Goal: Contribute content: Contribute content

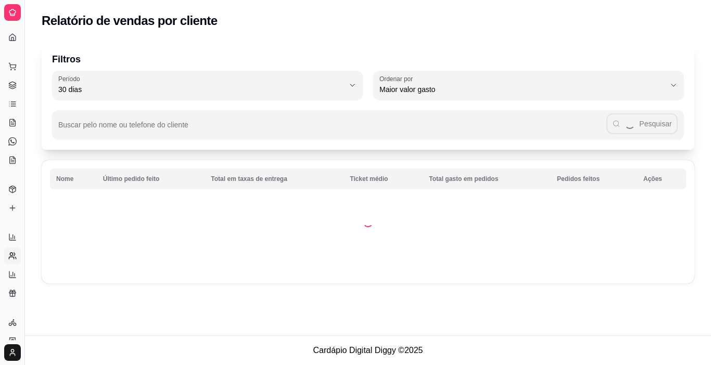
select select "30"
select select "HIGHEST_TOTAL_SPENT_WITH_ORDERS"
click at [7, 74] on link "Lista de Pedidos" at bounding box center [12, 69] width 17 height 17
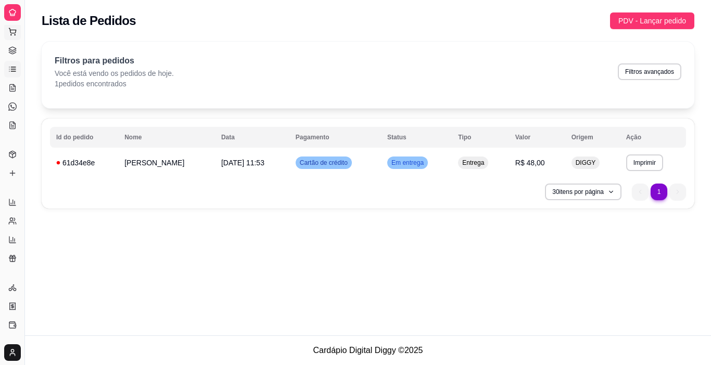
click at [11, 37] on button "Pedidos balcão (PDV)" at bounding box center [12, 31] width 17 height 17
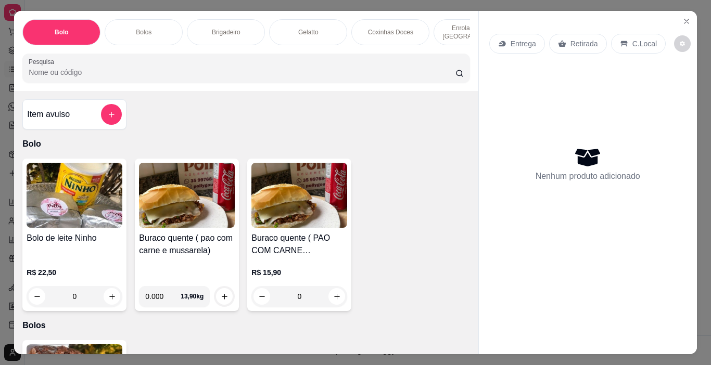
click at [224, 28] on p "Brigadeiro" at bounding box center [226, 32] width 29 height 8
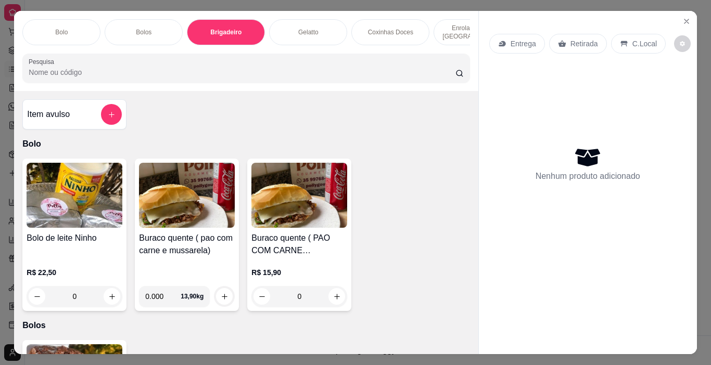
scroll to position [26, 0]
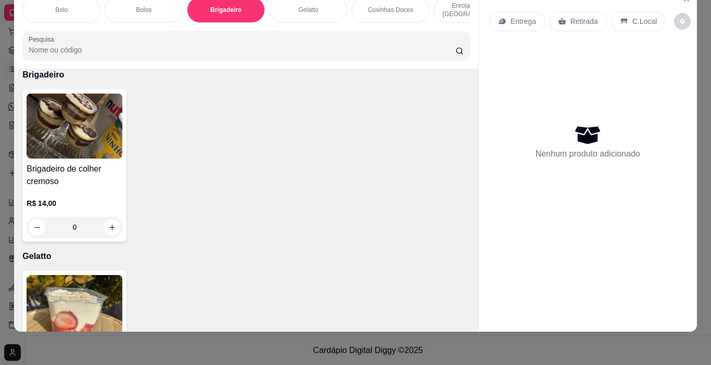
click at [221, 115] on div "Brigadeiro de colher cremoso R$ 14,00 0" at bounding box center [245, 165] width 447 height 152
click at [702, 11] on div "Bolo Bolos Brigadeiro Gelatto Coxinhas Doces Enroladinho de Trento Mini vulcão …" at bounding box center [355, 182] width 711 height 365
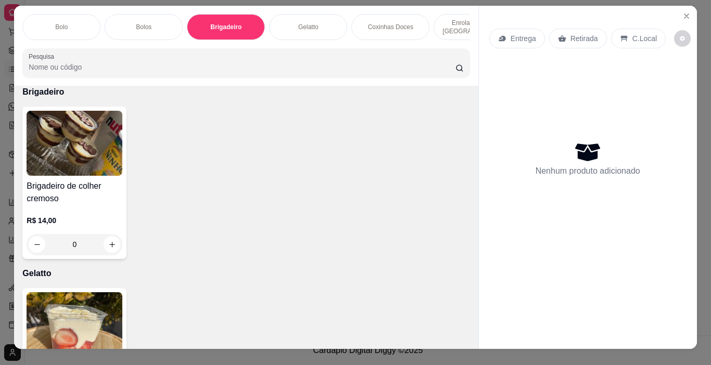
click at [536, 140] on div "Nenhum produto adicionado" at bounding box center [587, 158] width 105 height 37
click at [684, 15] on icon "Close" at bounding box center [686, 16] width 8 height 8
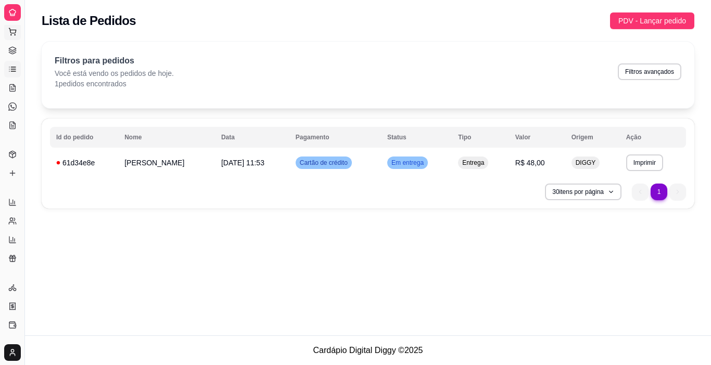
click at [8, 31] on icon at bounding box center [12, 32] width 8 height 8
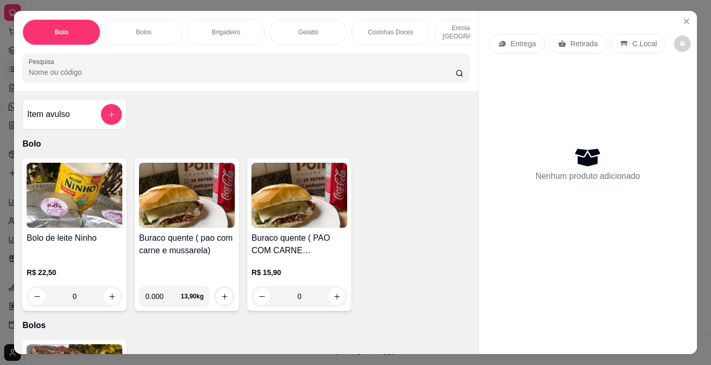
click at [233, 30] on p "Brigadeiro" at bounding box center [226, 32] width 29 height 8
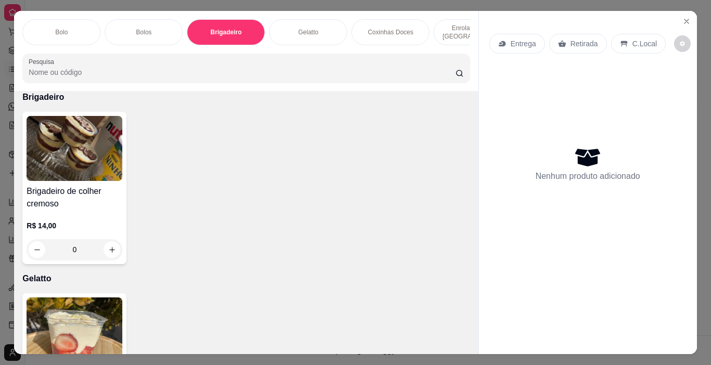
click at [190, 72] on input "Pesquisa" at bounding box center [242, 72] width 427 height 10
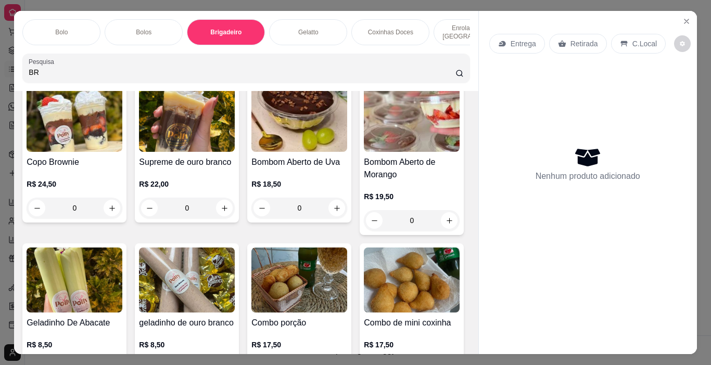
scroll to position [888, 0]
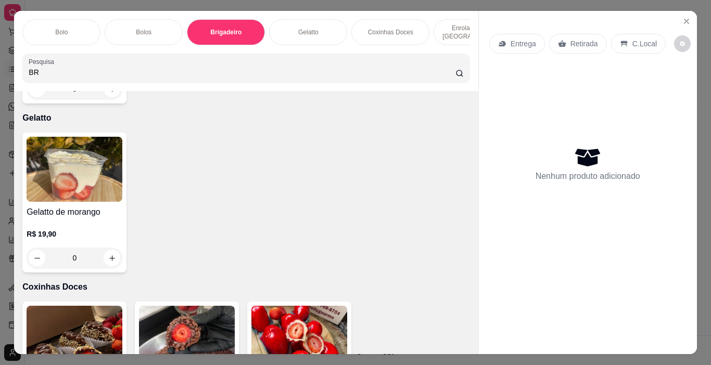
type input "BR"
click at [555, 137] on div "Nenhum produto adicionado" at bounding box center [587, 164] width 197 height 204
click at [557, 151] on div "Nenhum produto adicionado" at bounding box center [587, 163] width 105 height 37
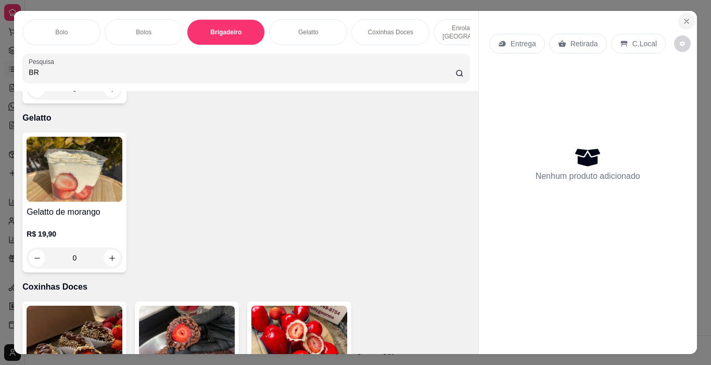
click at [678, 17] on button "Close" at bounding box center [686, 21] width 17 height 17
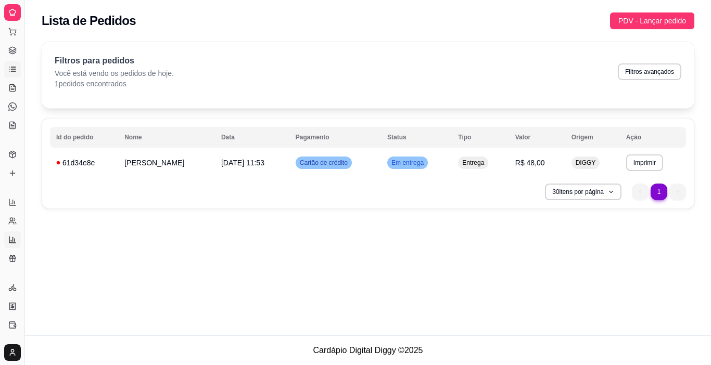
click at [12, 241] on icon at bounding box center [12, 240] width 8 height 8
select select "TOTAL_OF_ORDERS"
select select "7"
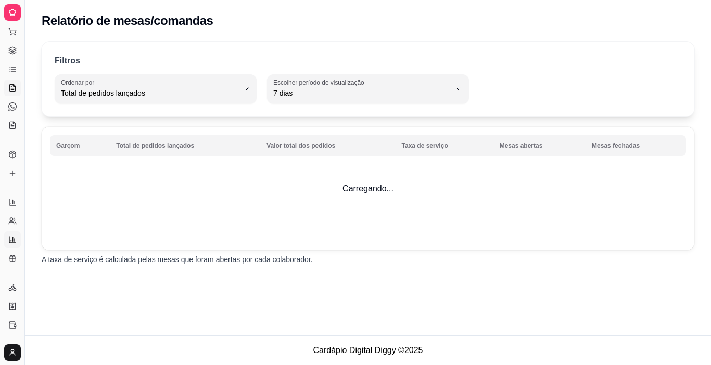
click at [10, 91] on icon at bounding box center [13, 87] width 6 height 7
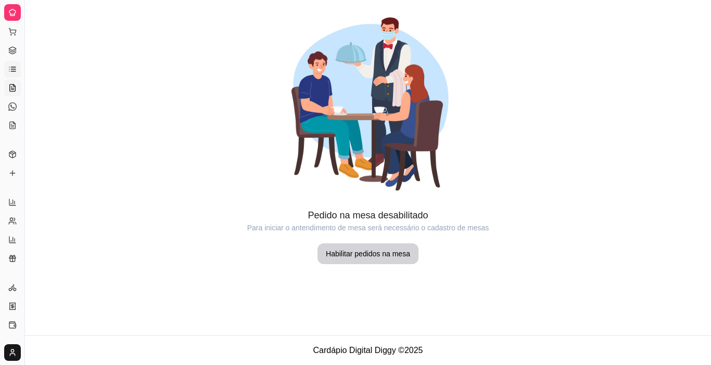
click at [10, 65] on icon at bounding box center [12, 69] width 8 height 8
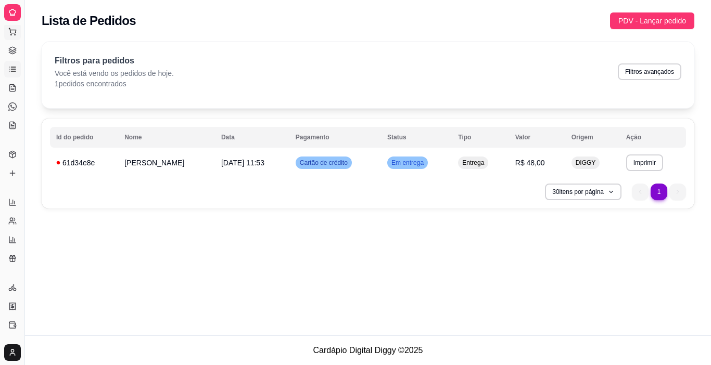
click at [16, 32] on icon at bounding box center [12, 30] width 7 height 5
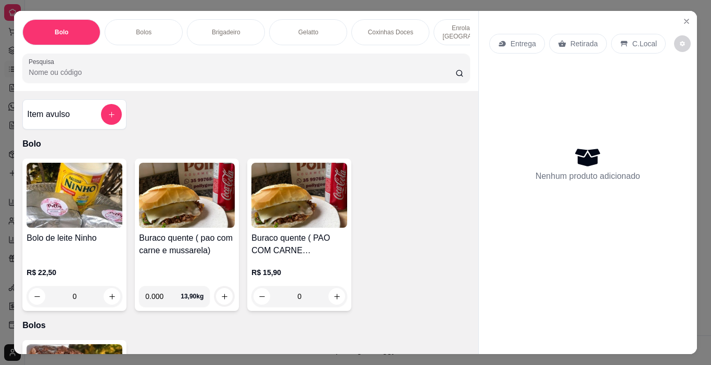
drag, startPoint x: 696, startPoint y: 93, endPoint x: 704, endPoint y: 110, distance: 19.8
click at [704, 110] on div "Bolo Bolos Brigadeiro Gelatto Coxinhas Doces Enroladinho de Trento Mini vulcão …" at bounding box center [355, 182] width 711 height 365
click at [199, 21] on div "Brigadeiro" at bounding box center [226, 32] width 78 height 26
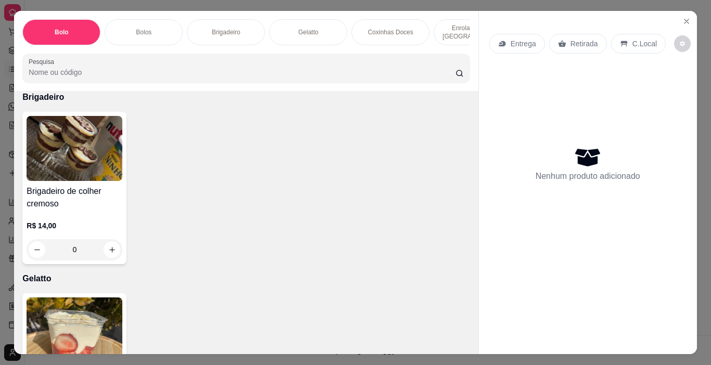
scroll to position [26, 0]
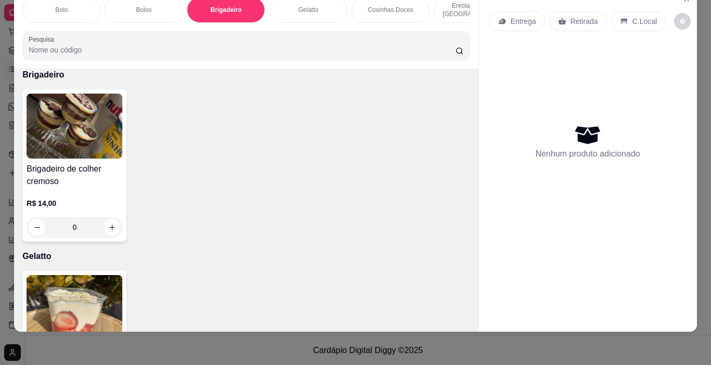
click at [67, 158] on img at bounding box center [75, 126] width 96 height 65
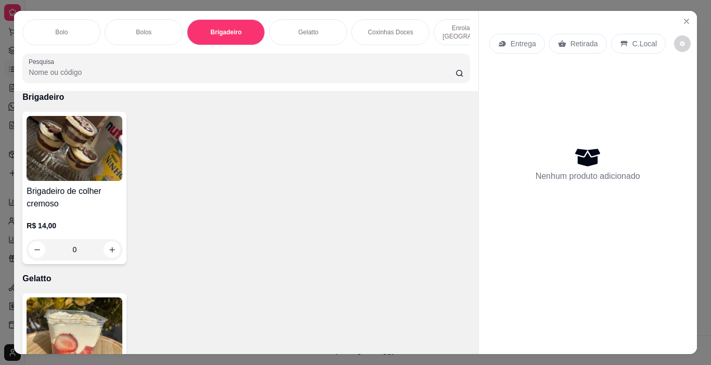
click at [215, 28] on p "Brigadeiro" at bounding box center [225, 32] width 31 height 8
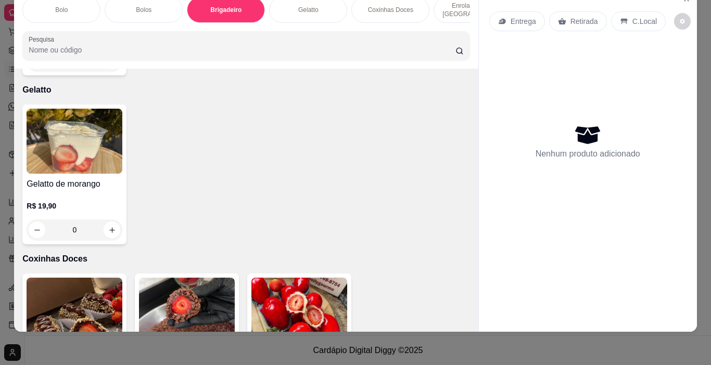
scroll to position [585, 0]
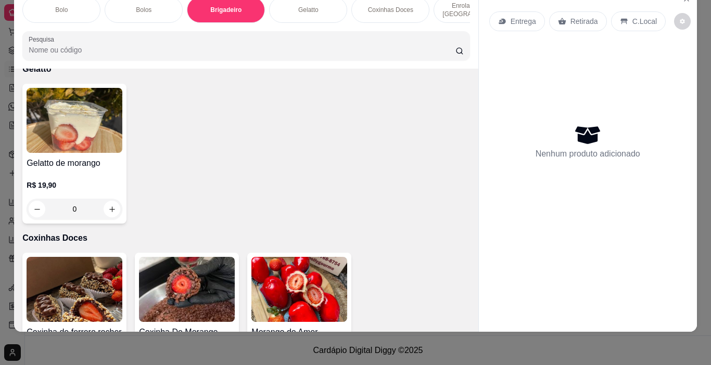
click at [702, 21] on div "Bolo Bolos Brigadeiro Gelatto Coxinhas Doces Enroladinho de Trento Mini vulcão …" at bounding box center [355, 182] width 711 height 365
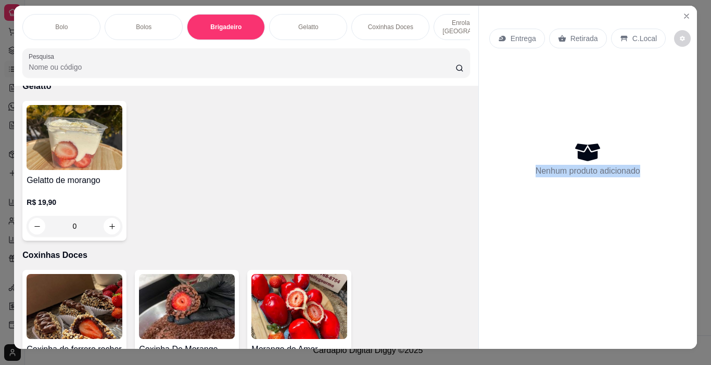
scroll to position [0, 2]
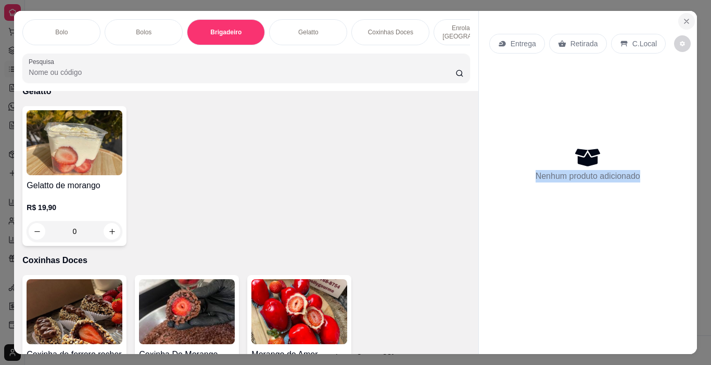
click at [682, 17] on icon "Close" at bounding box center [686, 21] width 8 height 8
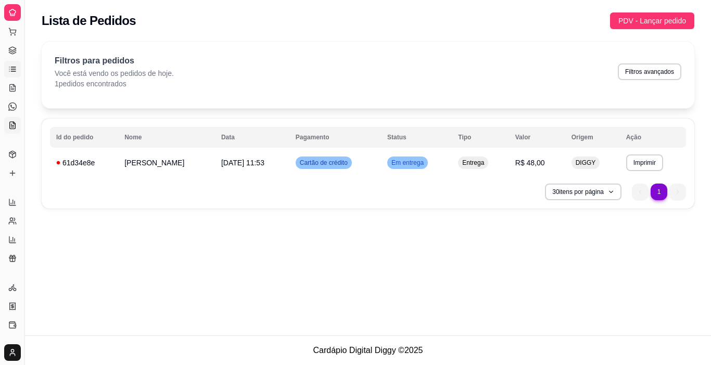
click at [14, 121] on link "KDS" at bounding box center [12, 125] width 17 height 17
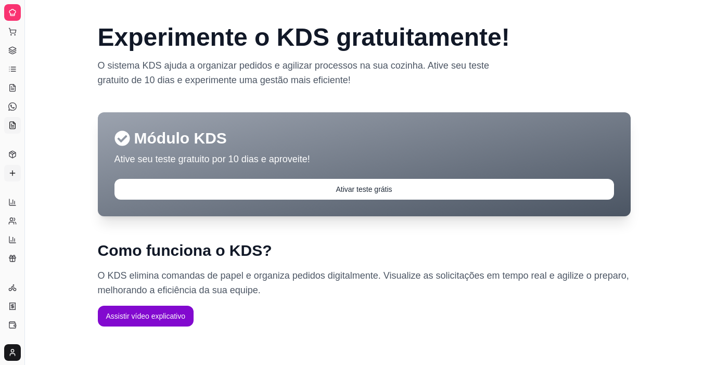
click at [5, 171] on link "Complementos" at bounding box center [12, 173] width 17 height 17
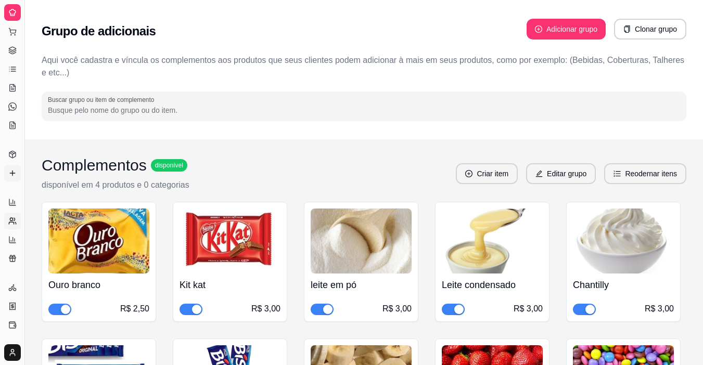
click at [9, 224] on icon at bounding box center [11, 223] width 5 height 2
select select "30"
select select "HIGHEST_TOTAL_SPENT_WITH_ORDERS"
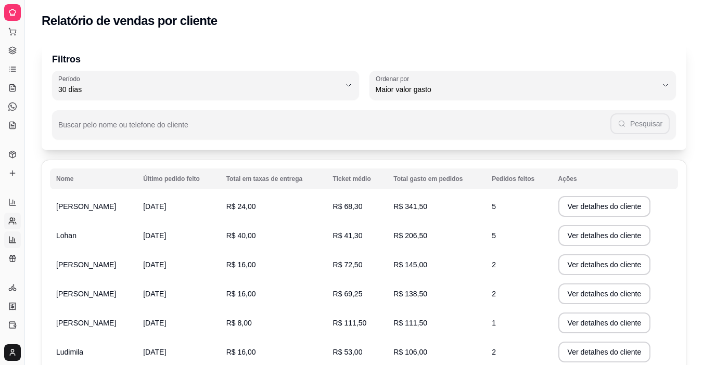
click at [10, 235] on link "Relatório de mesas" at bounding box center [12, 240] width 17 height 17
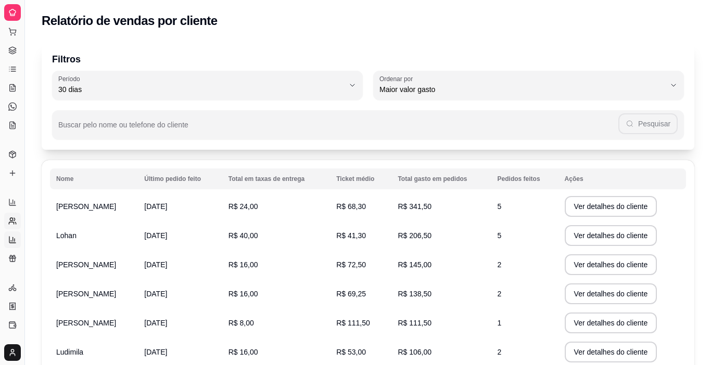
select select "TOTAL_OF_ORDERS"
select select "7"
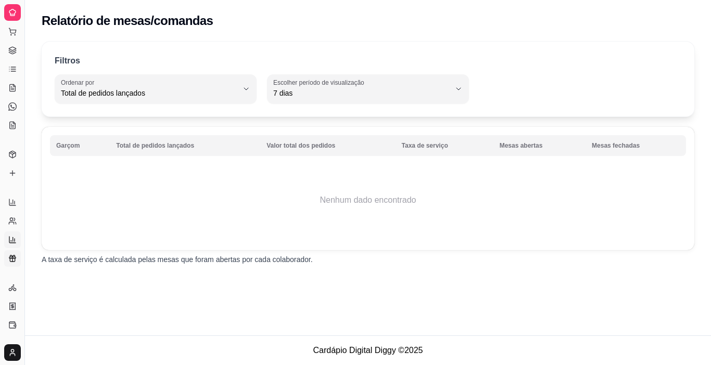
click at [10, 261] on icon at bounding box center [12, 260] width 5 height 3
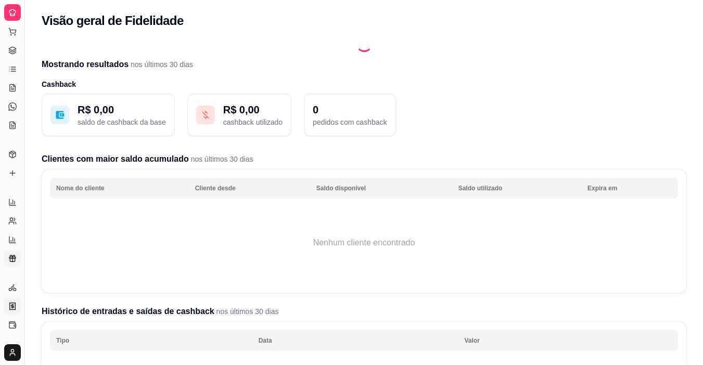
click at [7, 307] on link "Nota Fiscal (NFC-e)" at bounding box center [12, 306] width 17 height 17
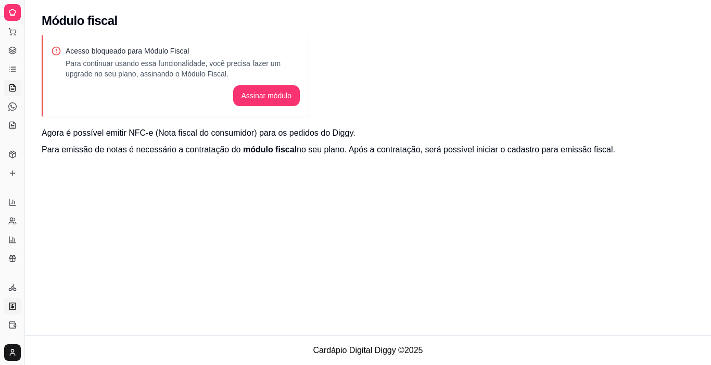
click at [12, 87] on icon at bounding box center [12, 88] width 8 height 8
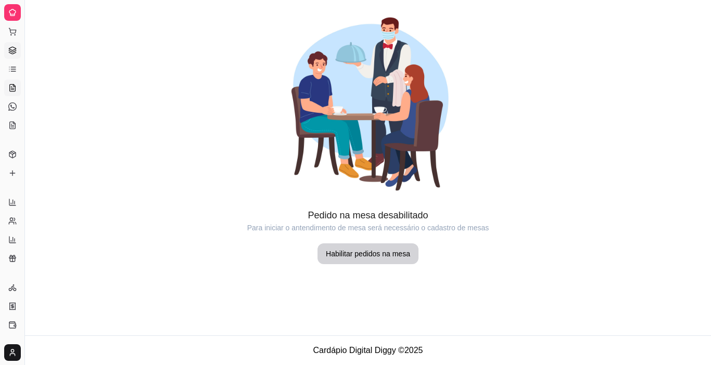
click at [10, 49] on icon at bounding box center [12, 49] width 7 height 4
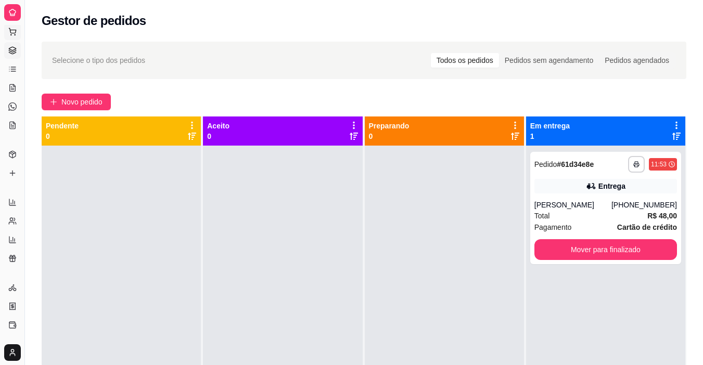
click at [12, 29] on icon at bounding box center [12, 32] width 8 height 8
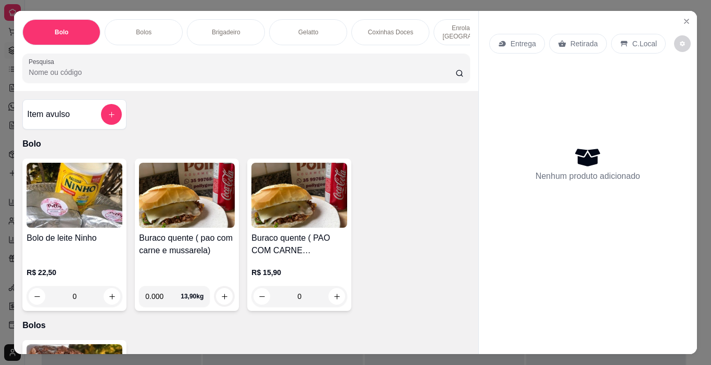
click at [456, 24] on p "Enroladinho de [GEOGRAPHIC_DATA]" at bounding box center [472, 32] width 60 height 17
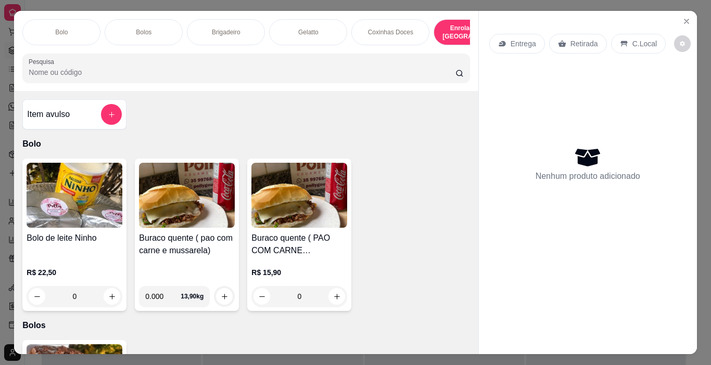
scroll to position [26, 0]
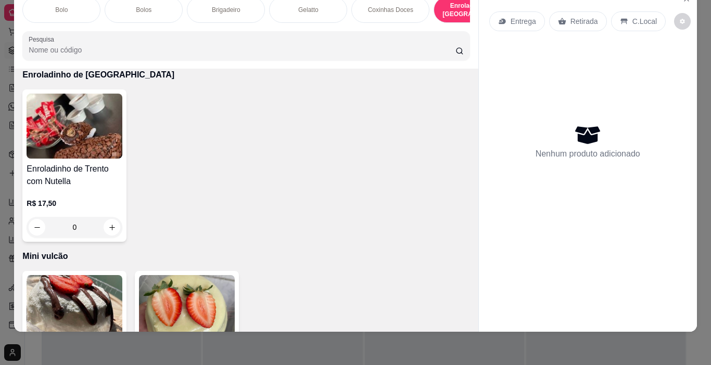
click at [702, 21] on div "Bolo Bolos Brigadeiro Gelatto Coxinhas Doces Enroladinho de Trento Mini vulcão …" at bounding box center [355, 182] width 711 height 365
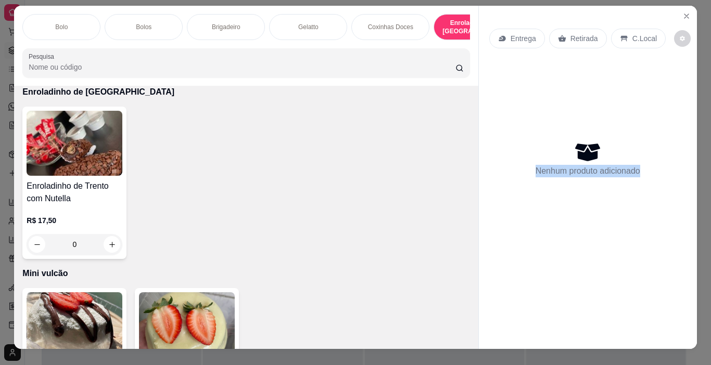
scroll to position [0, 2]
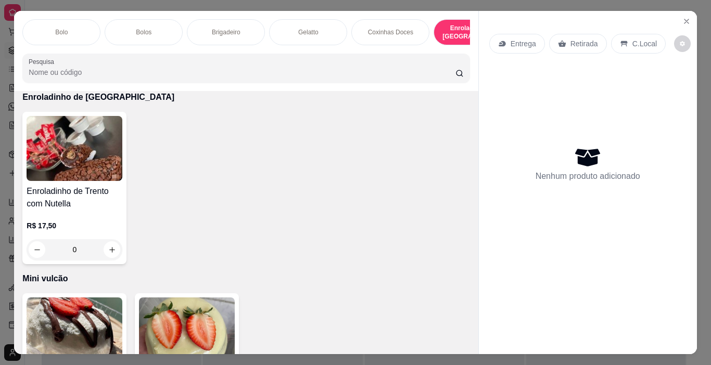
click at [238, 36] on div "Brigadeiro" at bounding box center [226, 32] width 78 height 26
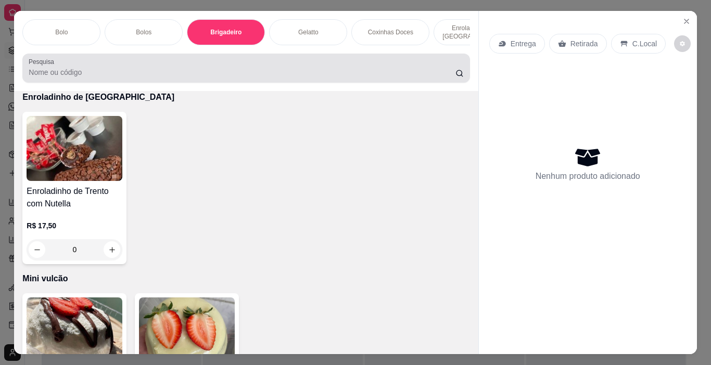
scroll to position [26, 2]
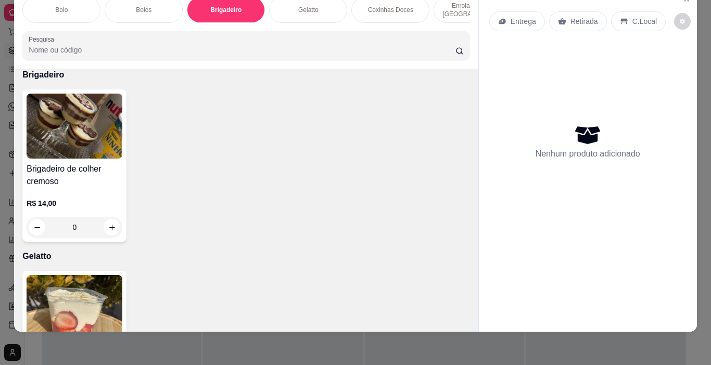
click at [532, 28] on div "Entrega Retirada C.Local" at bounding box center [587, 21] width 197 height 36
drag, startPoint x: 532, startPoint y: 28, endPoint x: 537, endPoint y: 60, distance: 32.2
click at [537, 60] on div "Entrega Retirada C.Local Nenhum produto adicionado" at bounding box center [587, 123] width 197 height 240
click at [537, 60] on div "Nenhum produto adicionado" at bounding box center [587, 142] width 197 height 204
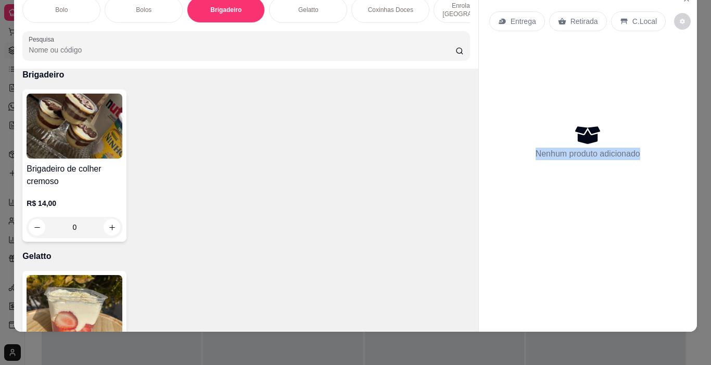
click at [537, 60] on div "Nenhum produto adicionado" at bounding box center [587, 142] width 197 height 204
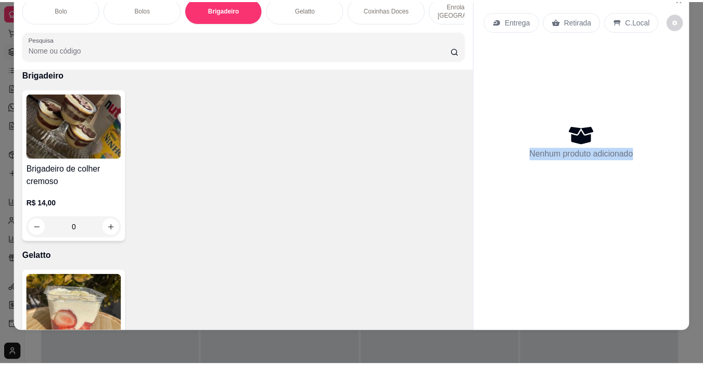
scroll to position [0, 2]
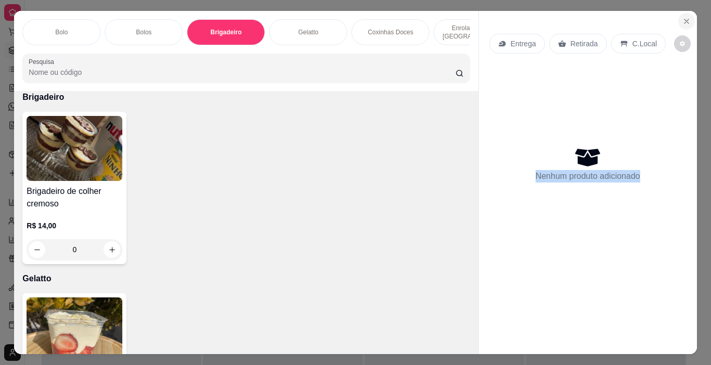
click at [683, 19] on icon "Close" at bounding box center [686, 21] width 8 height 8
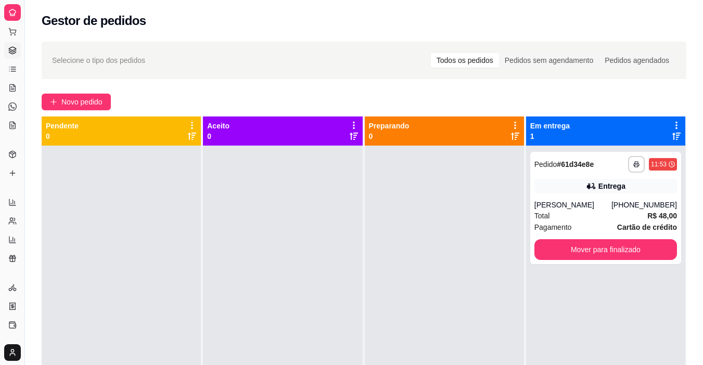
click at [15, 13] on icon at bounding box center [12, 12] width 6 height 6
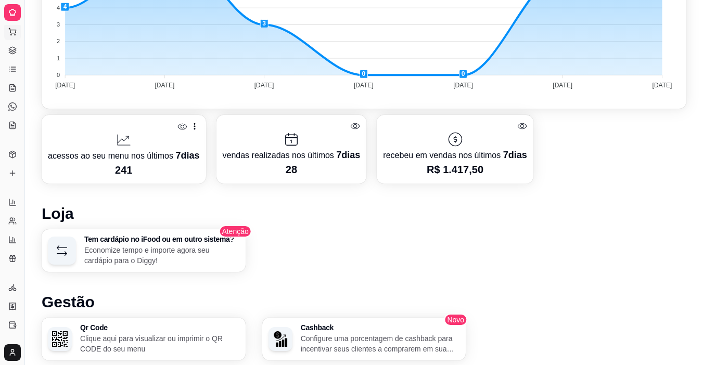
click at [11, 32] on icon at bounding box center [12, 32] width 8 height 8
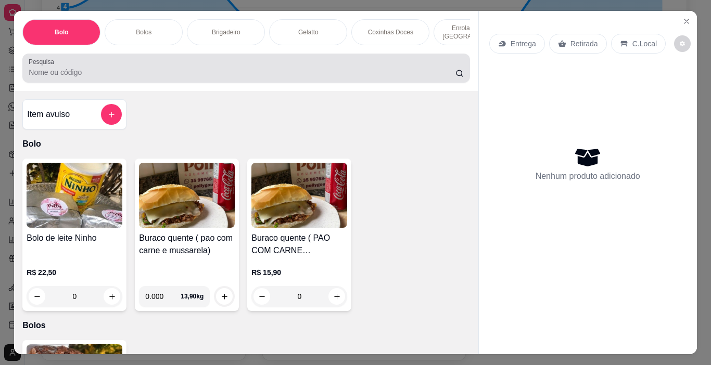
click at [106, 79] on div at bounding box center [246, 68] width 434 height 21
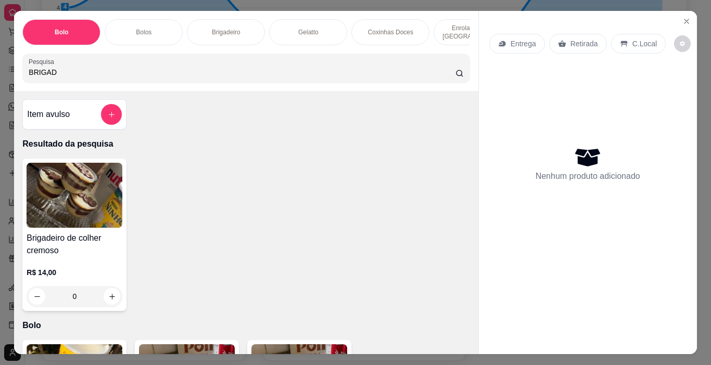
type input "BRIGAD"
click at [94, 187] on img at bounding box center [75, 195] width 96 height 65
click at [66, 105] on div "Item avulso" at bounding box center [74, 114] width 104 height 30
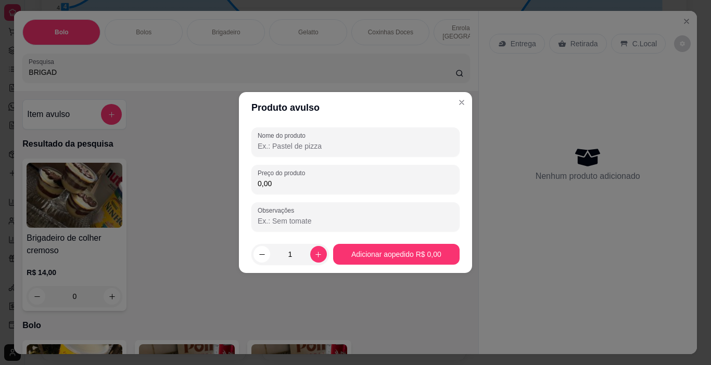
click at [363, 146] on input "Nome do produto" at bounding box center [356, 146] width 196 height 10
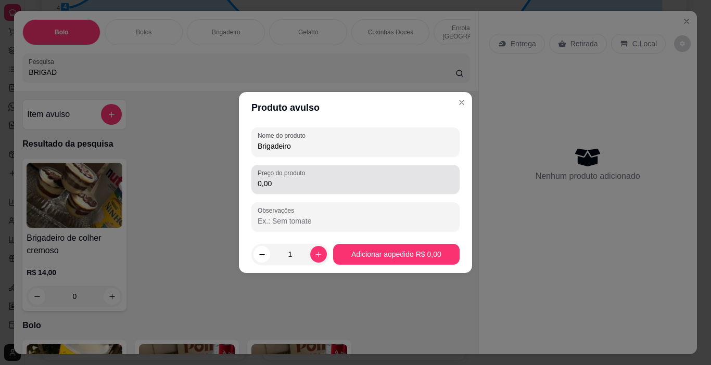
type input "Brigadeiro"
click at [358, 178] on div "0,00" at bounding box center [356, 179] width 196 height 21
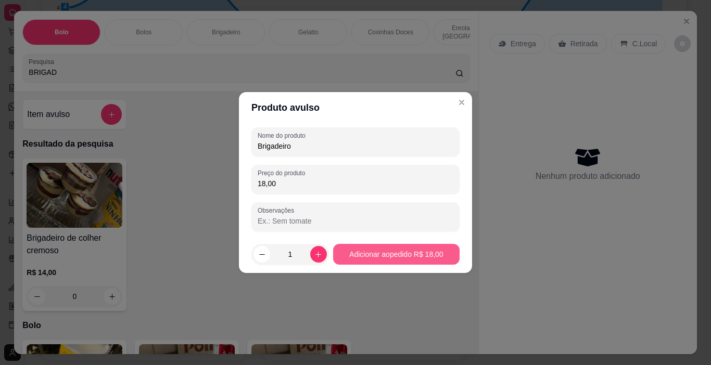
type input "18,00"
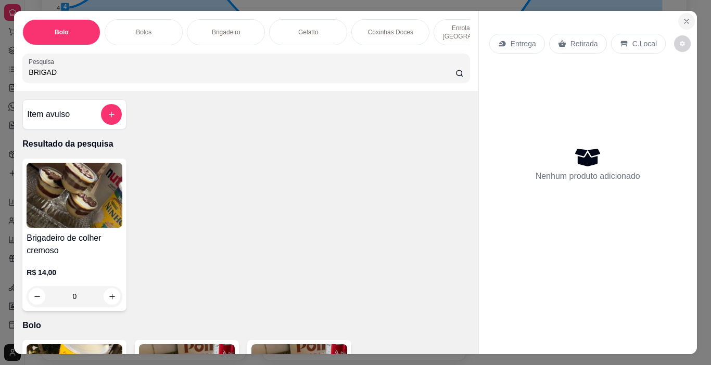
click at [682, 17] on icon "Close" at bounding box center [686, 21] width 8 height 8
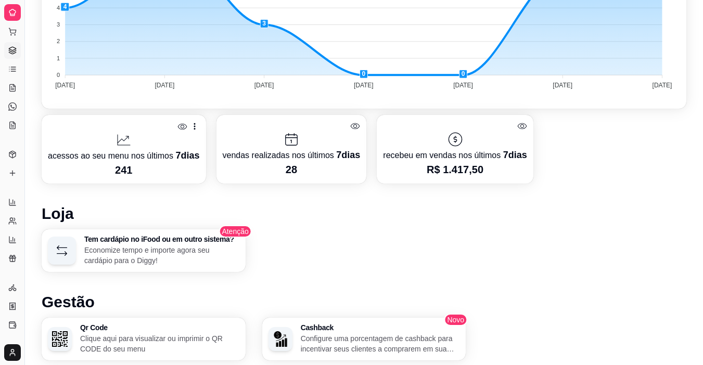
click at [16, 48] on icon at bounding box center [12, 50] width 8 height 8
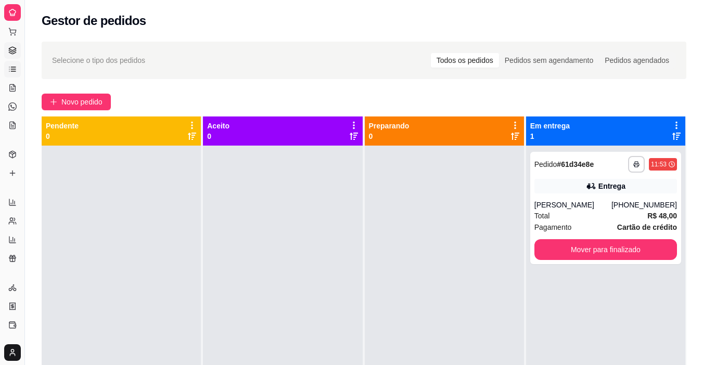
click at [18, 67] on link "Lista de Pedidos" at bounding box center [12, 69] width 17 height 17
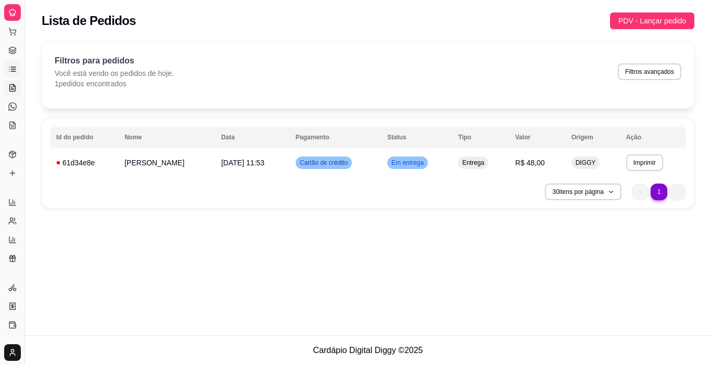
click at [8, 82] on link "Salão / Mesas" at bounding box center [12, 88] width 17 height 17
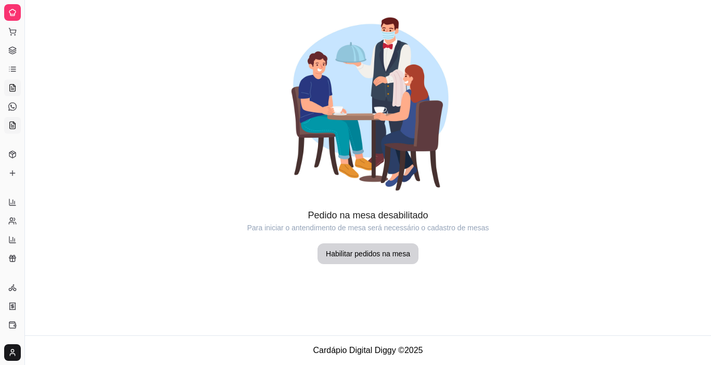
click at [11, 118] on link "KDS" at bounding box center [12, 125] width 17 height 17
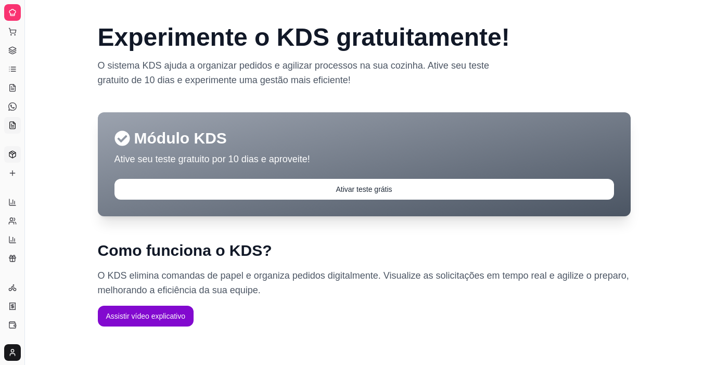
click at [6, 156] on link "Produtos" at bounding box center [12, 154] width 17 height 17
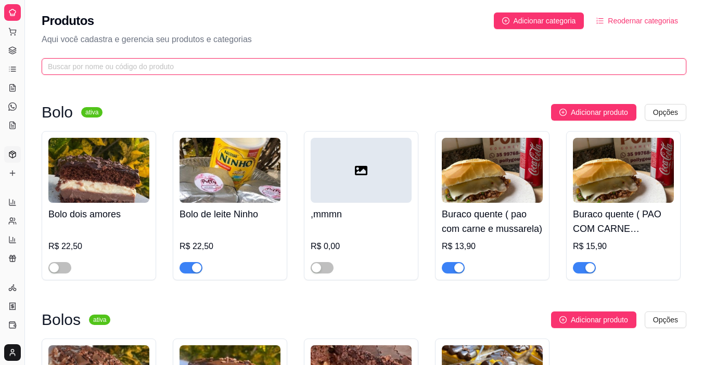
click at [558, 67] on input "text" at bounding box center [360, 66] width 624 height 11
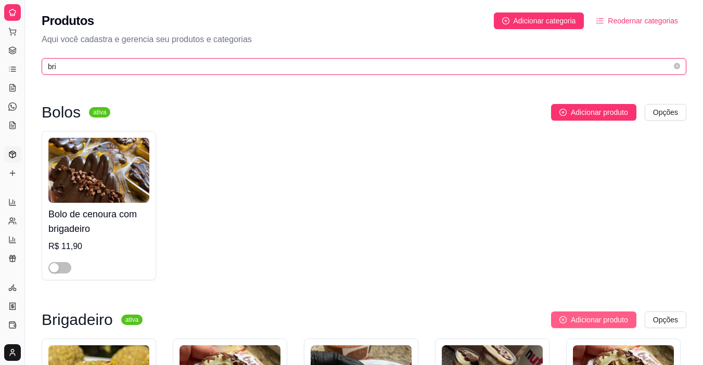
type input "bri"
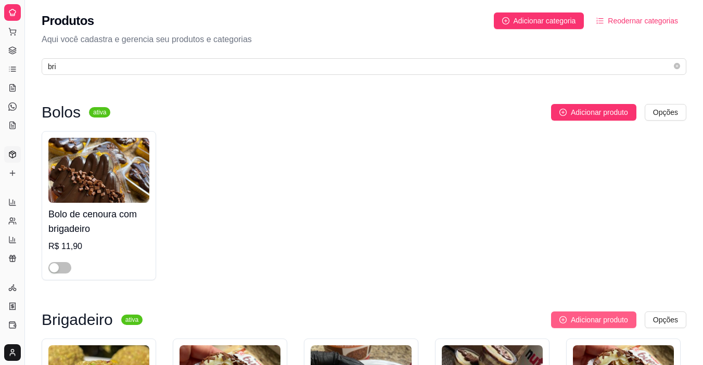
click at [621, 321] on span "Adicionar produto" at bounding box center [599, 319] width 57 height 11
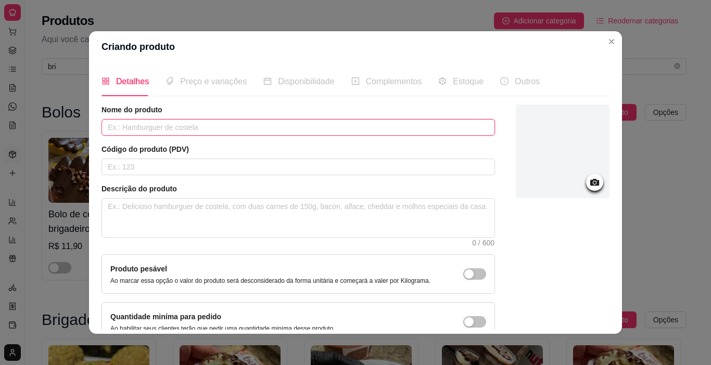
click at [302, 128] on input "text" at bounding box center [297, 127] width 393 height 17
type input "b"
type input "Brigadeiro de Festa"
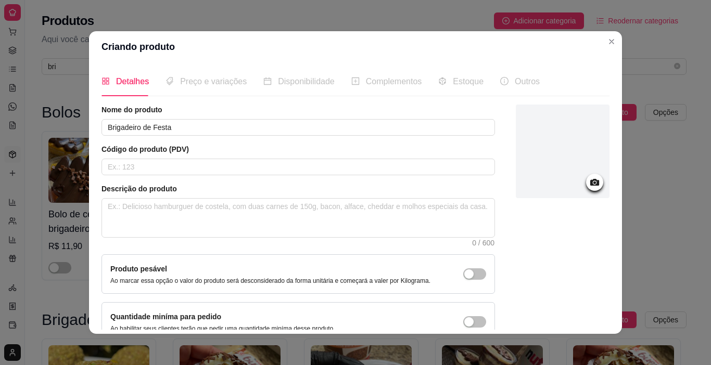
scroll to position [58, 0]
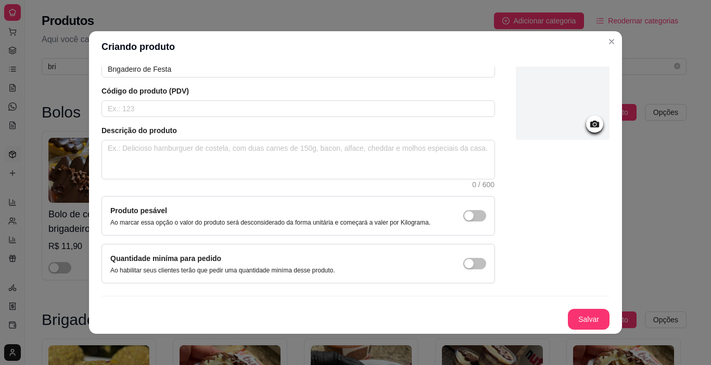
click at [547, 142] on div at bounding box center [563, 94] width 94 height 97
click at [573, 123] on div at bounding box center [563, 93] width 94 height 94
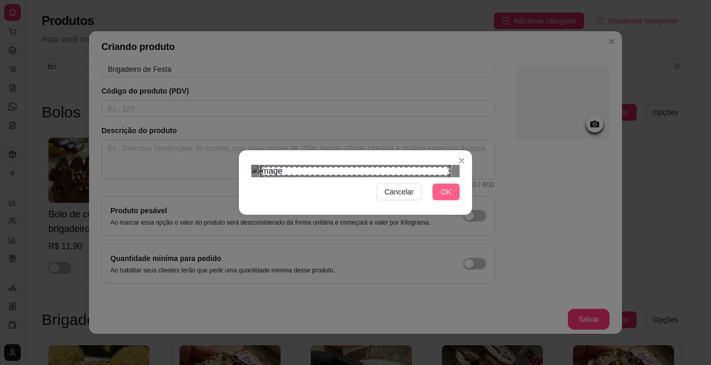
click at [447, 198] on span "OK" at bounding box center [446, 191] width 10 height 11
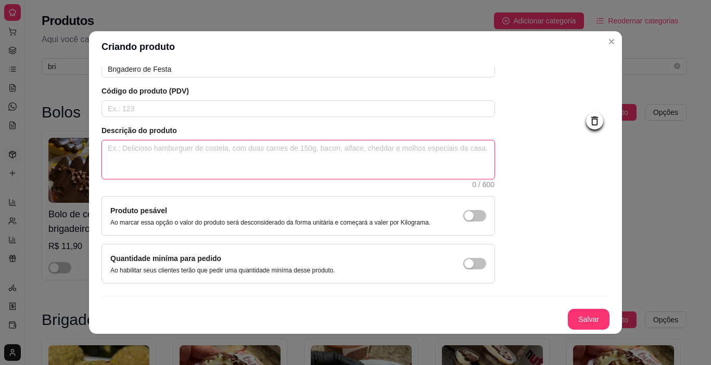
click at [215, 154] on textarea at bounding box center [298, 159] width 392 height 38
type textarea "B"
type textarea "Br"
type textarea "Bri"
type textarea "Brig"
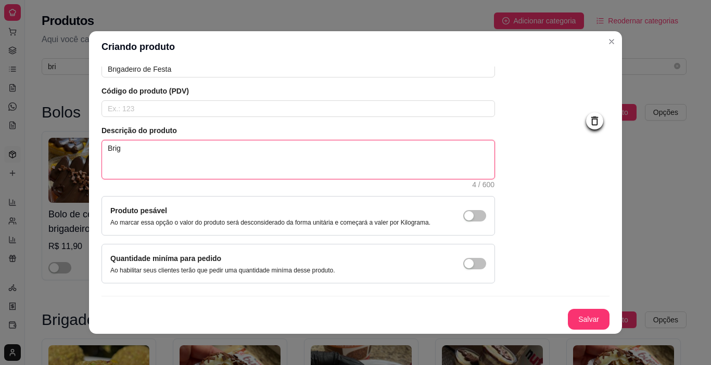
type textarea "Briga"
type textarea "Brigad"
type textarea "Brigade"
type textarea "Brigadei"
type textarea "Brigadeir"
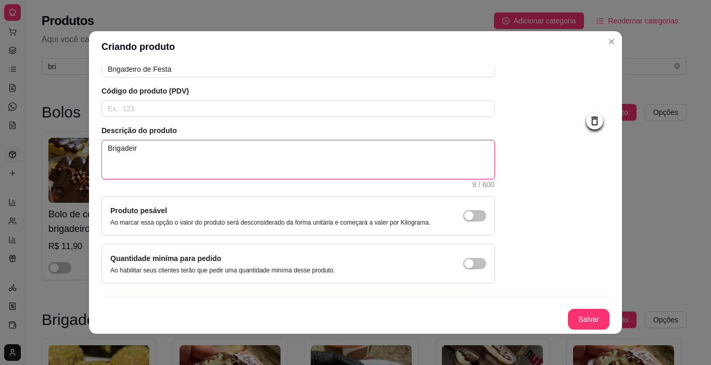
type textarea "Brigadeiro"
type textarea "Brigadeiros"
type textarea "Brigadeiros m"
type textarea "Brigadeiros ma"
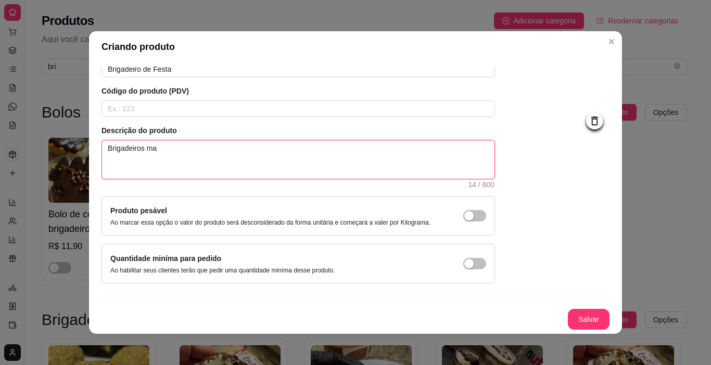
type textarea "Brigadeiros mai"
type textarea "Brigadeiros maio"
type textarea "Brigadeiros maior"
type textarea "Brigadeiros maiore"
type textarea "Brigadeiros maiores"
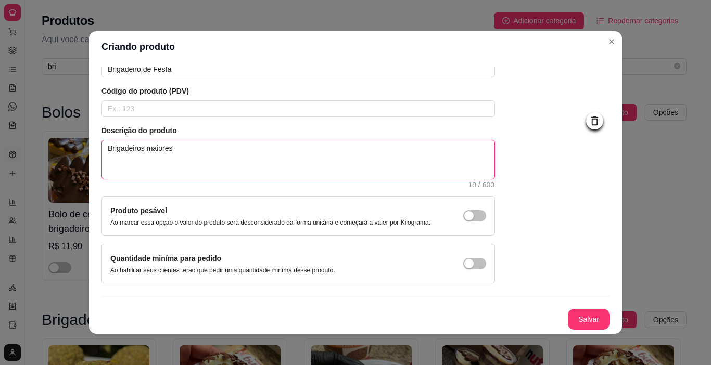
type textarea "Brigadeiros maiores"
type textarea "Brigadeiros maiores q"
type textarea "Brigadeiros maiores qu"
type textarea "Brigadeiros maiores que"
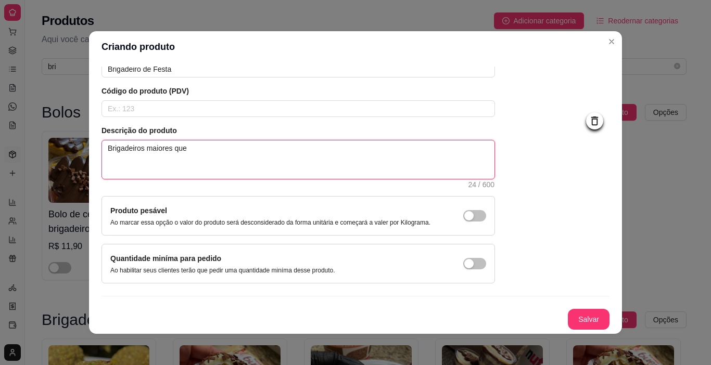
type textarea "Brigadeiros maiores que o"
type textarea "Brigadeiros maiores que os"
type textarea "Brigadeiros maiores que os d"
type textarea "Brigadeiros maiores que os de"
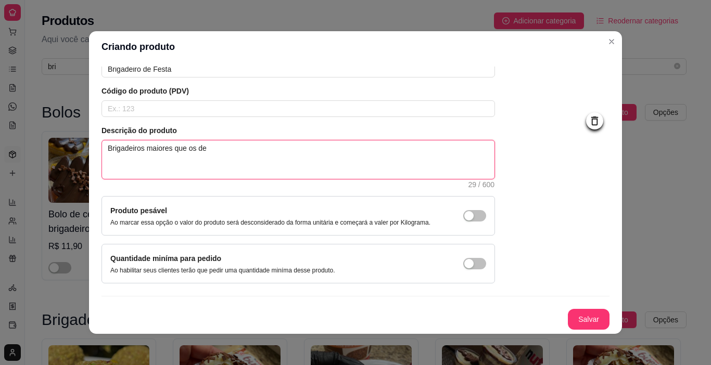
type textarea "Brigadeiros maiores que os de"
type textarea "Brigadeiros maiores que os de f"
type textarea "Brigadeiros maiores que os de fe"
type textarea "Brigadeiros maiores que os de fes"
type textarea "Brigadeiros maiores que os de fesr"
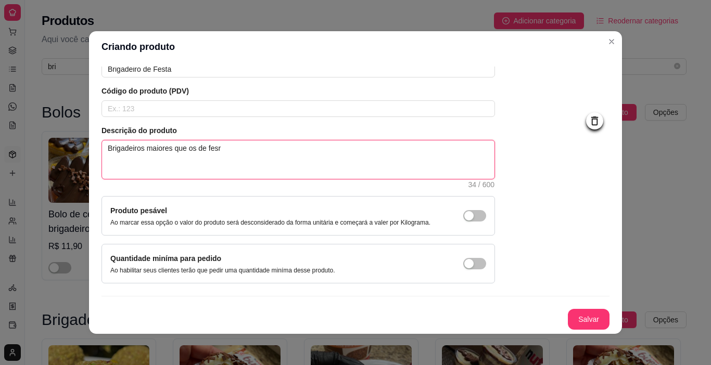
type textarea "Brigadeiros maiores que os de fes"
type textarea "Brigadeiros maiores que os de fest"
type textarea "Brigadeiros maiores que os de festa"
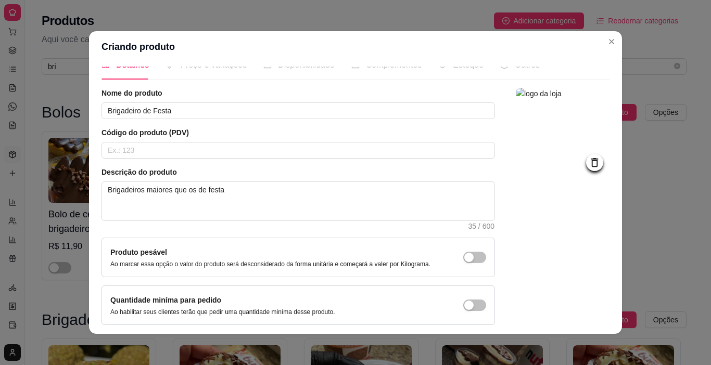
scroll to position [0, 0]
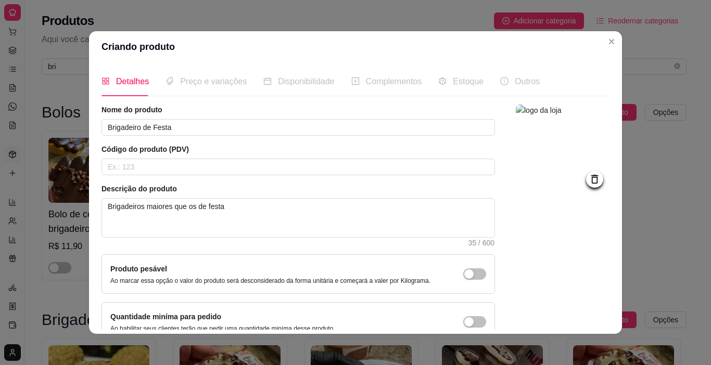
click at [226, 82] on span "Preço e variações" at bounding box center [213, 81] width 67 height 9
click at [312, 125] on input "Brigadeiro de Festa" at bounding box center [297, 127] width 393 height 17
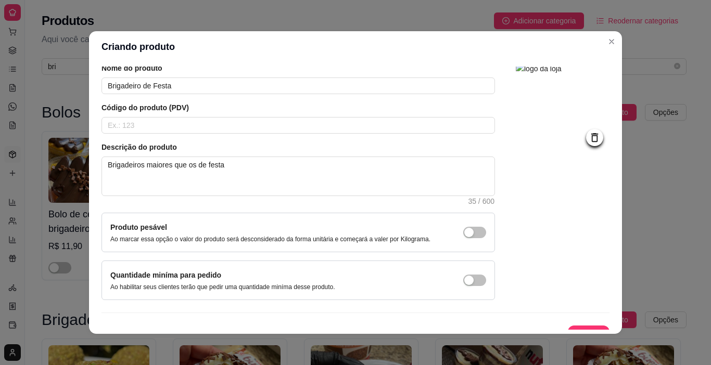
scroll to position [58, 0]
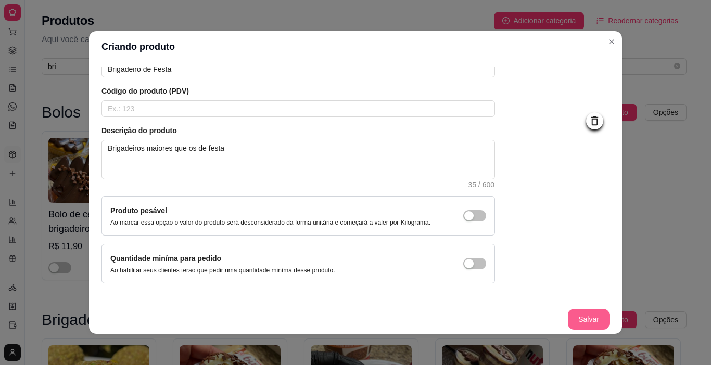
click at [587, 316] on button "Salvar" at bounding box center [589, 319] width 42 height 21
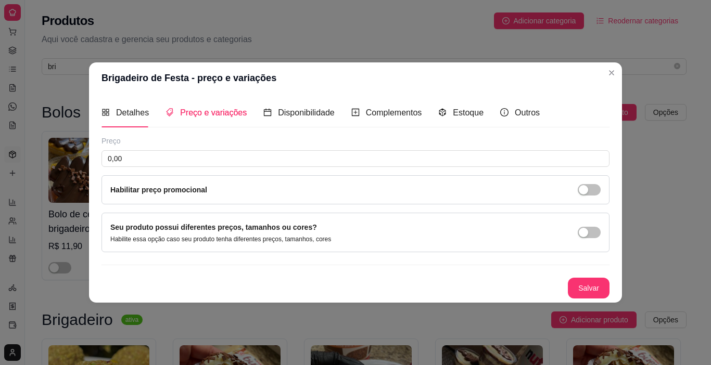
scroll to position [0, 0]
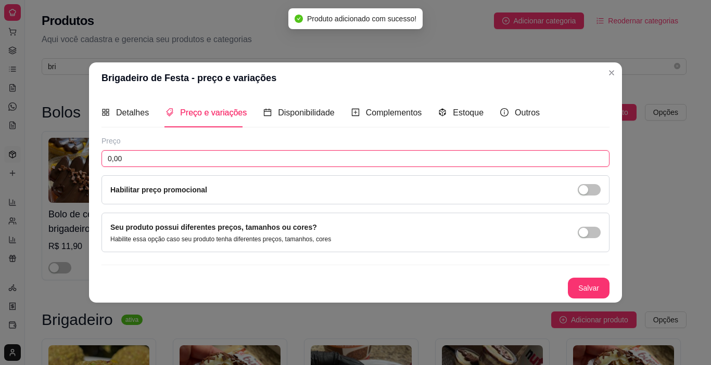
click at [406, 151] on input "0,00" at bounding box center [355, 158] width 508 height 17
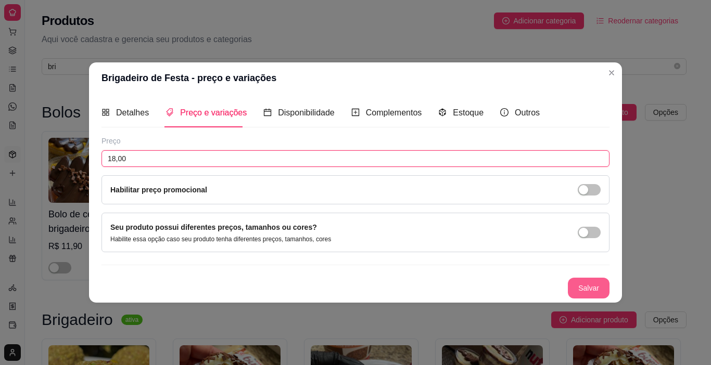
type input "18,00"
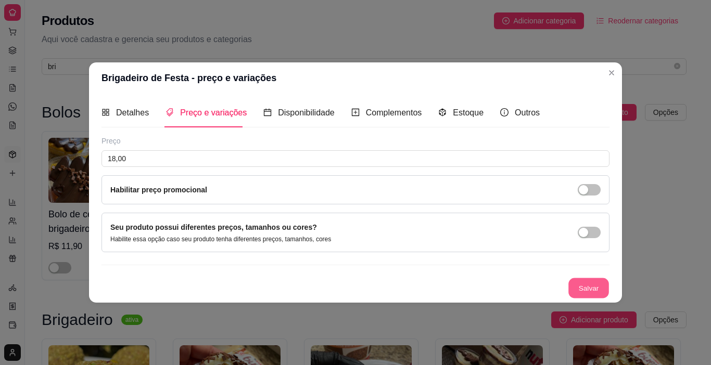
click at [573, 281] on button "Salvar" at bounding box center [588, 288] width 41 height 20
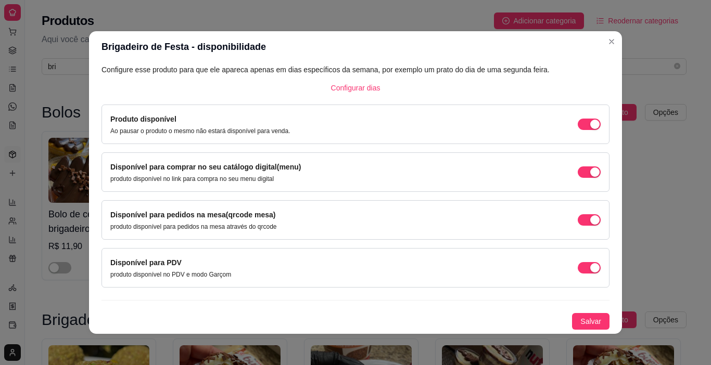
scroll to position [61, 0]
click at [593, 318] on button "Salvar" at bounding box center [590, 322] width 37 height 17
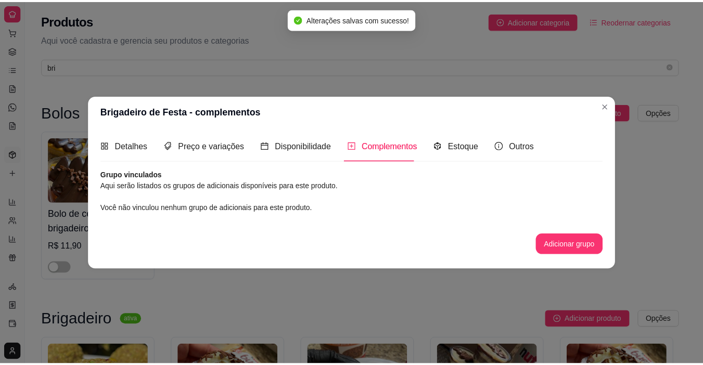
scroll to position [0, 0]
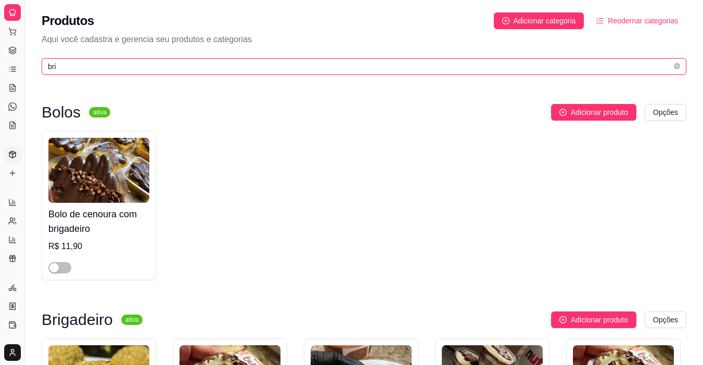
click at [508, 65] on input "bri" at bounding box center [360, 66] width 624 height 11
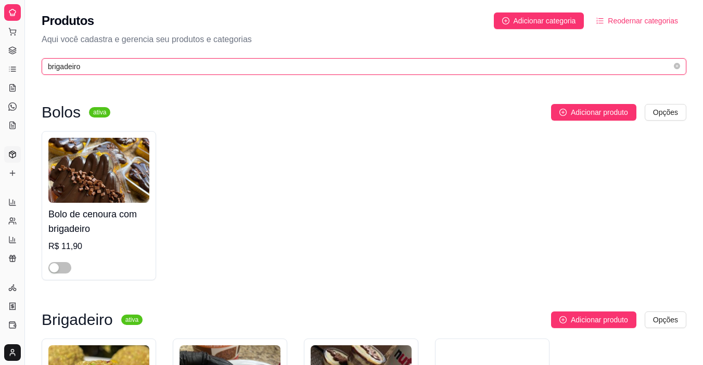
type input "brigadeiro"
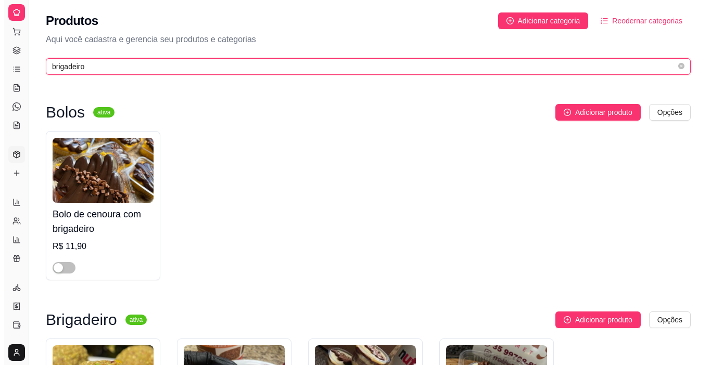
scroll to position [319, 0]
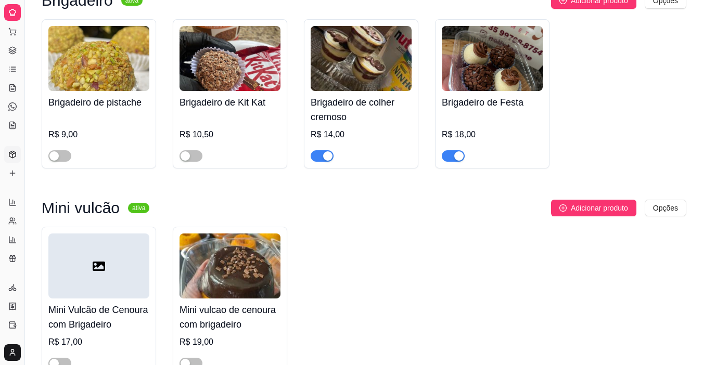
click at [482, 50] on img at bounding box center [492, 58] width 101 height 65
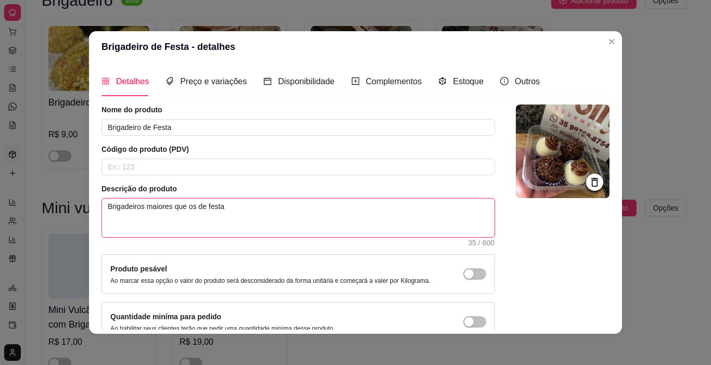
click at [142, 206] on textarea "Brigadeiros maiores que os de festa" at bounding box center [298, 218] width 392 height 38
click at [284, 216] on textarea "Brigadeiros maiores que os de festa" at bounding box center [298, 218] width 392 height 38
click at [528, 221] on div at bounding box center [563, 223] width 94 height 237
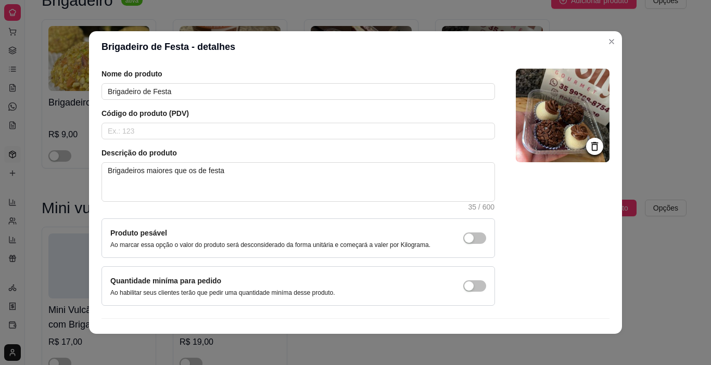
scroll to position [9, 0]
click at [290, 205] on div "Descrição do produto Brigadeiros maiores que os de festa 35 / 600" at bounding box center [297, 179] width 393 height 62
click at [275, 172] on textarea "Brigadeiros maiores que os de festa" at bounding box center [298, 182] width 392 height 38
type textarea "Brigadeiros maiores que os de fest"
type textarea "Brigadeiros maiores que os de fes"
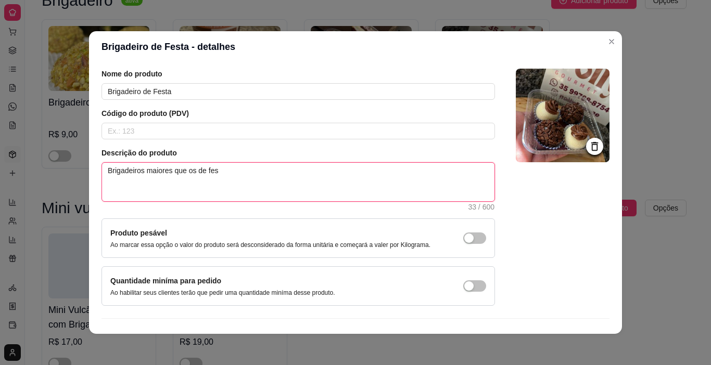
type textarea "Brigadeiros maiores que os de fe"
type textarea "Brigadeiros maiores que os de f"
type textarea "Brigadeiros maiores que os de"
type textarea "Brigadeiros maiores que os d"
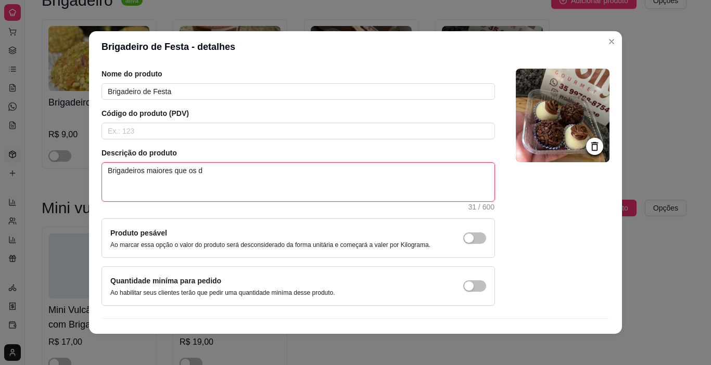
type textarea "Brigadeiros maiores que os"
type textarea "Brigadeiros maiores que o"
type textarea "Brigadeiros maiores que"
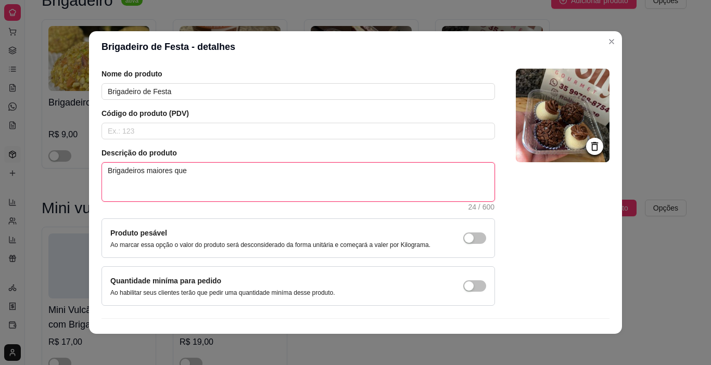
type textarea "Brigadeiros maiores qu"
type textarea "Brigadeiros maiores"
type textarea "Brigadeiros maiore"
type textarea "Brigadeiros maior"
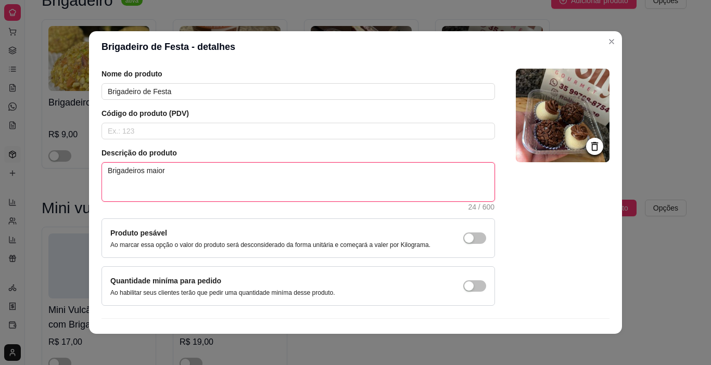
type textarea "Brigadeiros maio"
type textarea "Brigadeiros mai"
type textarea "Brigadeiros ma"
type textarea "Brigadeiros m"
type textarea "Brigadeiros"
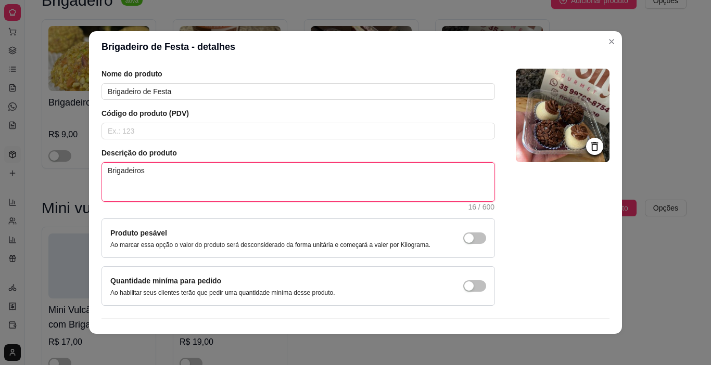
type textarea "Brigadeiros"
type textarea "Brigadeiro"
type textarea "Brigadeir"
type textarea "Brigadei"
type textarea "Brigade"
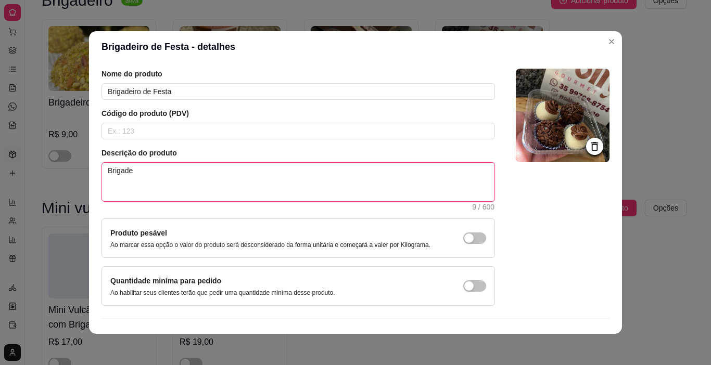
type textarea "Brigad"
type textarea "Briga"
type textarea "Brig"
type textarea "Bri"
type textarea "Br"
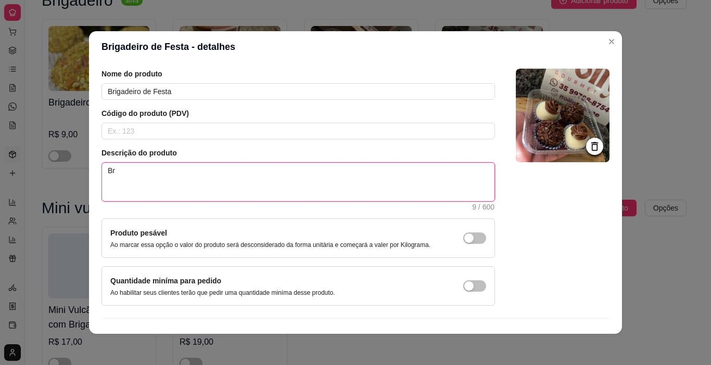
type textarea "B"
type textarea "C"
type textarea "C0"
type textarea "C0n"
type textarea "C0nt"
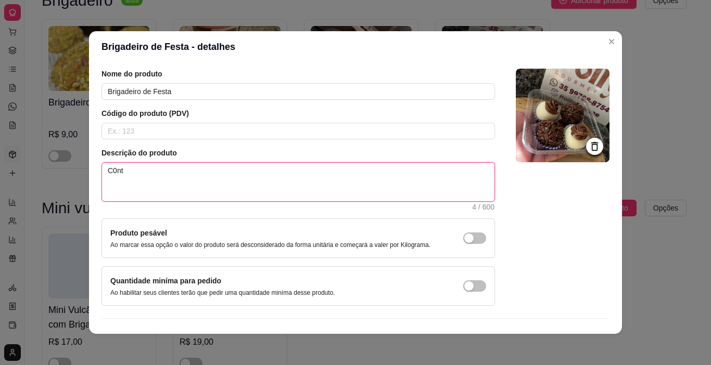
type textarea "C0nte"
type textarea "C0nt"
type textarea "C0n"
type textarea "C0"
type textarea "C"
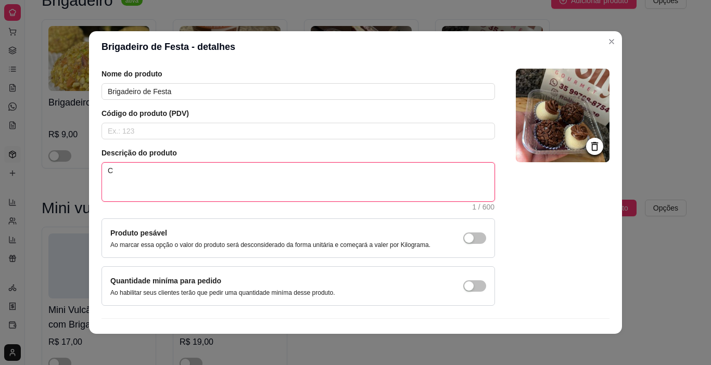
type textarea "Co"
type textarea "Con"
type textarea "Cont"
type textarea "Conte"
type textarea "Contem"
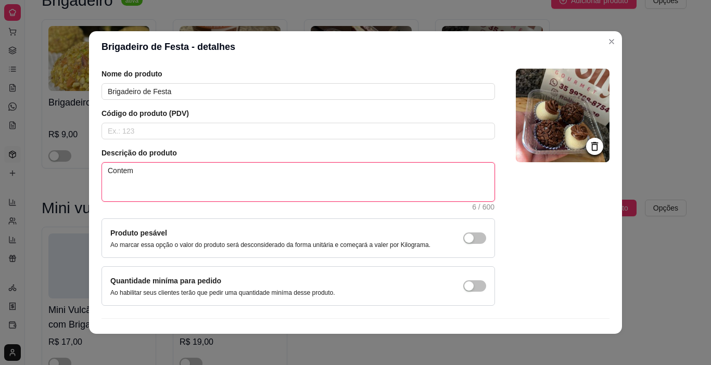
type textarea "Contem"
type textarea "Contem 2"
type textarea "Contem 2 b"
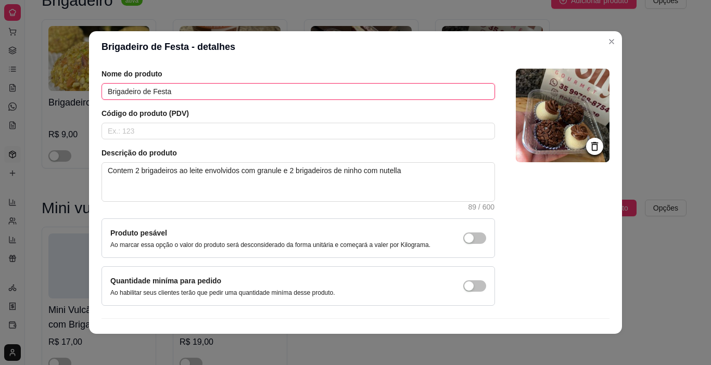
click at [172, 95] on input "Brigadeiro de Festa" at bounding box center [297, 91] width 393 height 17
drag, startPoint x: 172, startPoint y: 94, endPoint x: 209, endPoint y: 69, distance: 45.3
click at [209, 69] on article "Nome do produto" at bounding box center [297, 74] width 393 height 10
click at [187, 93] on input "Brigadeiro de Festa" at bounding box center [297, 91] width 393 height 17
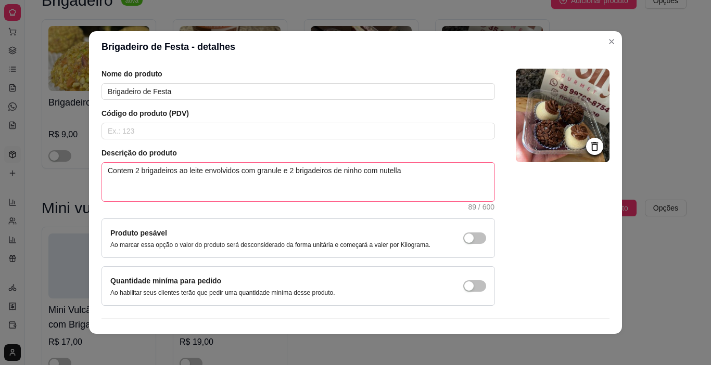
scroll to position [34, 0]
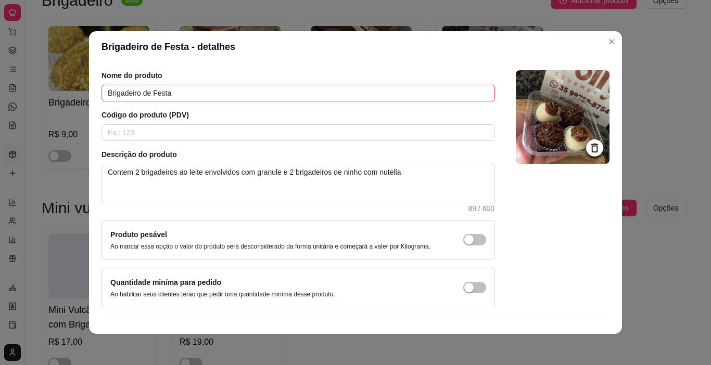
click at [197, 94] on input "Brigadeiro de Festa" at bounding box center [297, 93] width 393 height 17
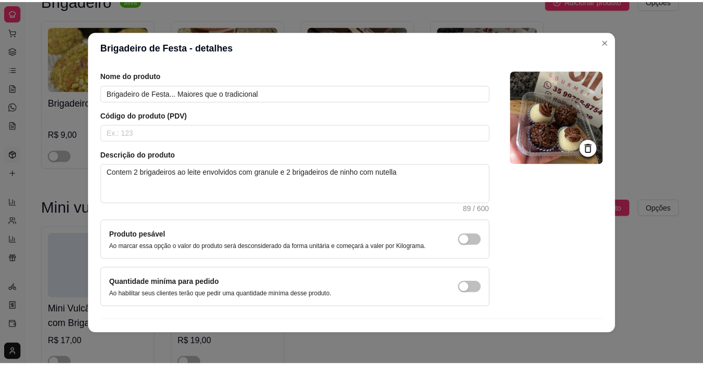
scroll to position [58, 0]
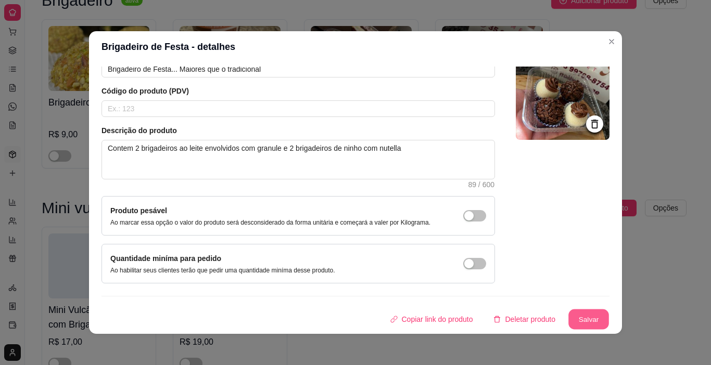
click at [576, 326] on button "Salvar" at bounding box center [588, 320] width 41 height 20
click at [578, 319] on button "Salvar" at bounding box center [588, 320] width 41 height 20
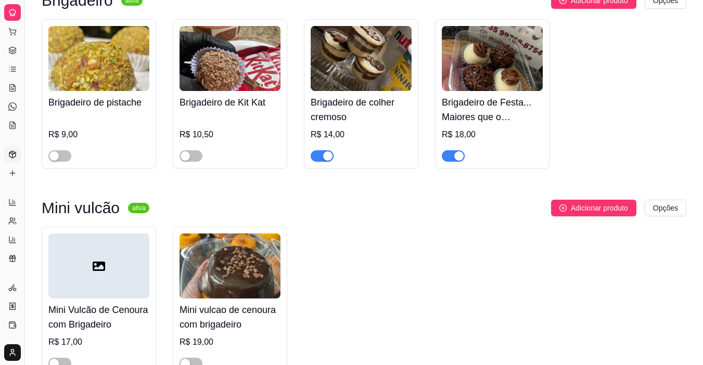
click at [34, 65] on div "Bolos ativa Adicionar produto Opções Bolo de cenoura com brigadeiro R$ 11,90 Br…" at bounding box center [364, 80] width 678 height 637
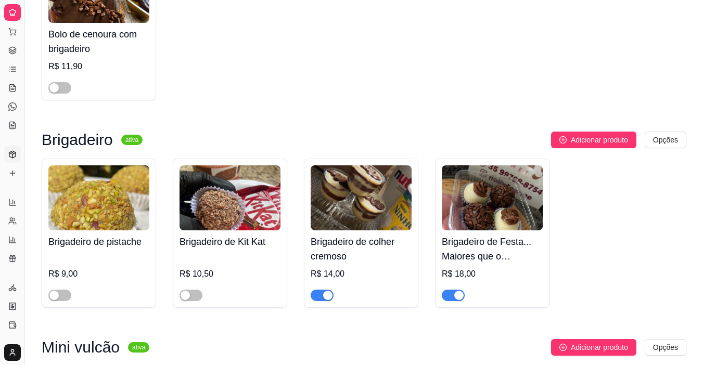
scroll to position [3, 0]
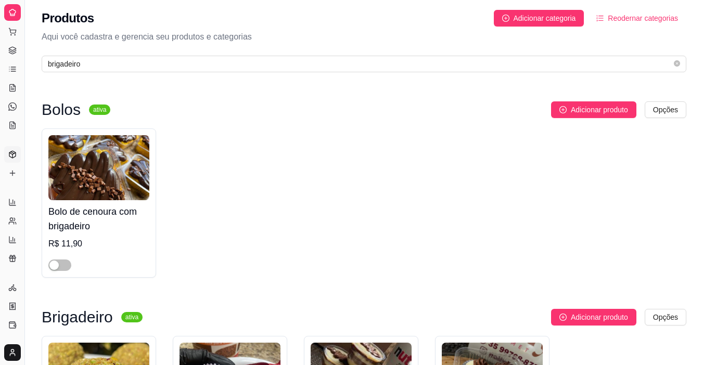
click at [11, 23] on div "Diggy Sistema de Gestão P [PERSON_NAME] ..." at bounding box center [12, 12] width 24 height 25
click at [11, 27] on button "Pedidos balcão (PDV)" at bounding box center [12, 31] width 17 height 17
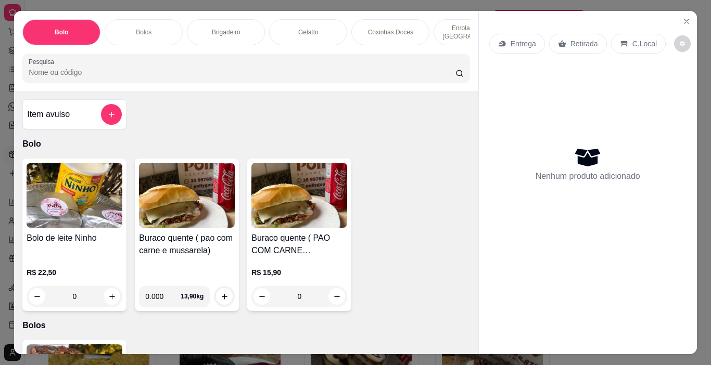
click at [229, 126] on div "Item avulso Bolo Bolo de leite Ninho R$ 22,50 0 Buraco quente ( pao com carne e…" at bounding box center [246, 222] width 464 height 263
click at [682, 17] on icon "Close" at bounding box center [686, 21] width 8 height 8
